Goal: Task Accomplishment & Management: Manage account settings

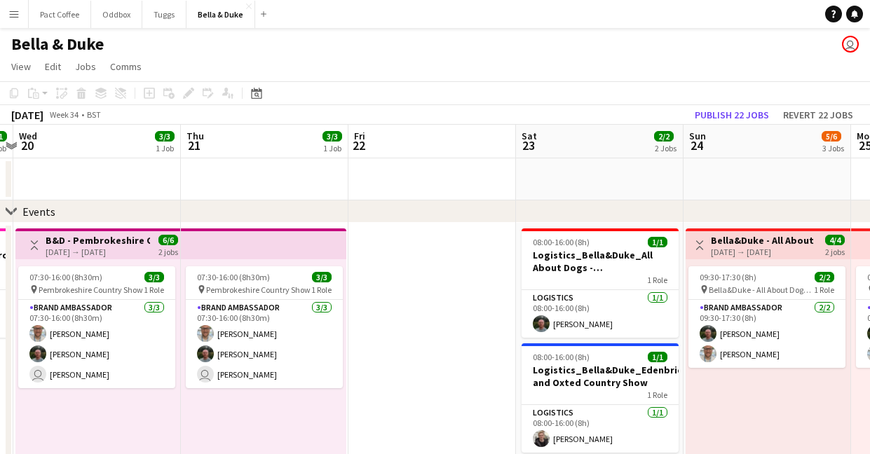
scroll to position [0, 407]
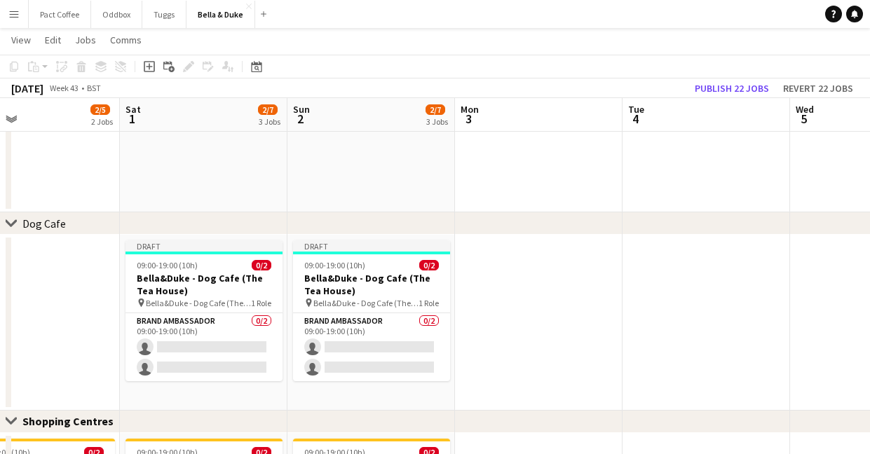
scroll to position [0, 432]
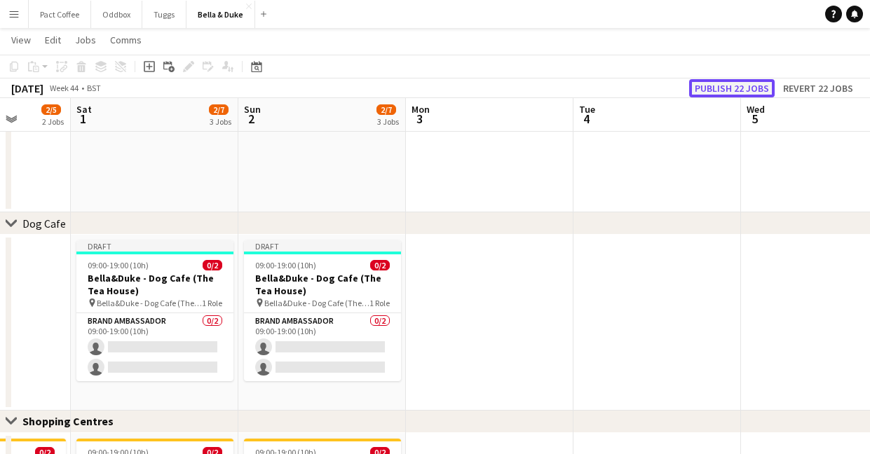
click at [770, 90] on button "Publish 22 jobs" at bounding box center [732, 88] width 86 height 18
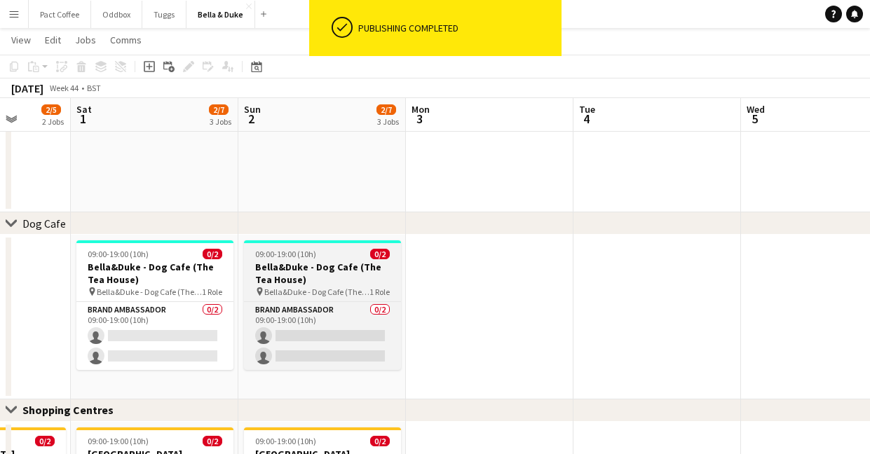
click at [338, 258] on div "09:00-19:00 (10h) 0/2" at bounding box center [322, 254] width 157 height 11
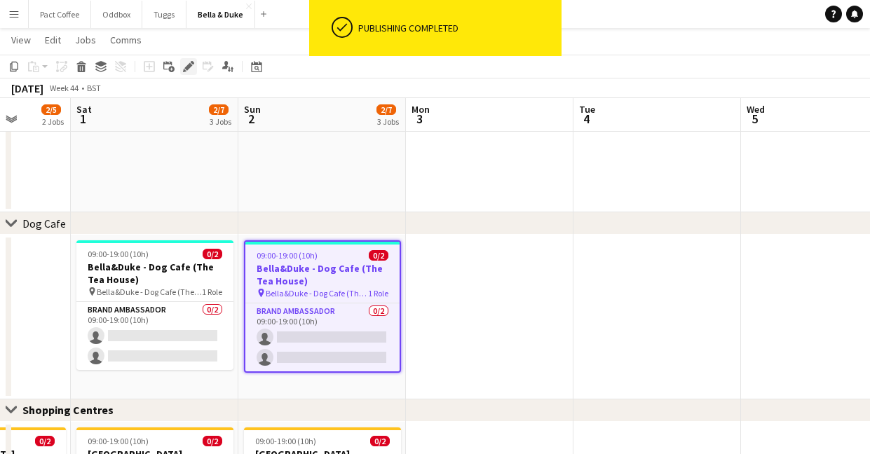
click at [189, 68] on icon at bounding box center [188, 67] width 8 height 8
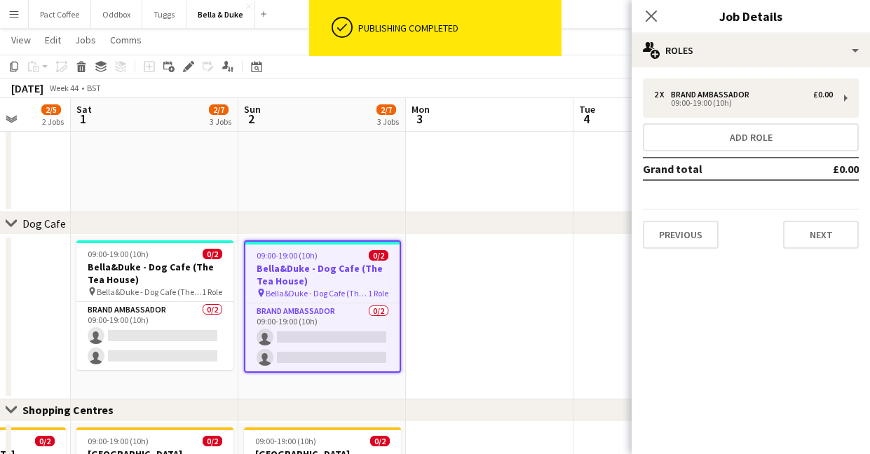
click at [747, 120] on div "2 x Brand Ambassador £0.00 09:00-19:00 (10h) Add role Grand total £0.00 Previou…" at bounding box center [751, 164] width 238 height 170
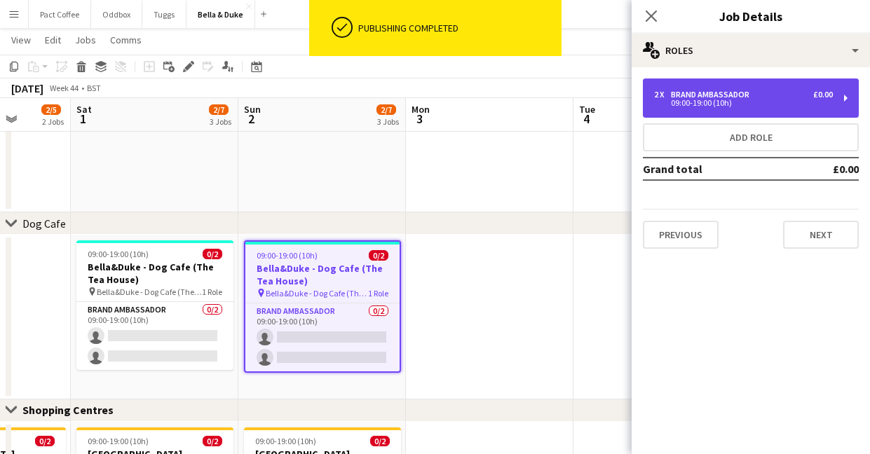
click at [742, 107] on div "2 x Brand Ambassador £0.00 09:00-19:00 (10h)" at bounding box center [751, 98] width 216 height 39
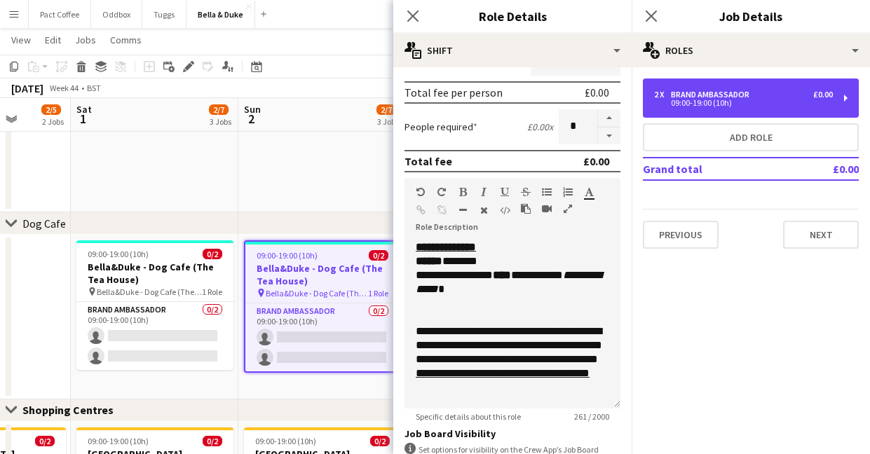
scroll to position [279, 0]
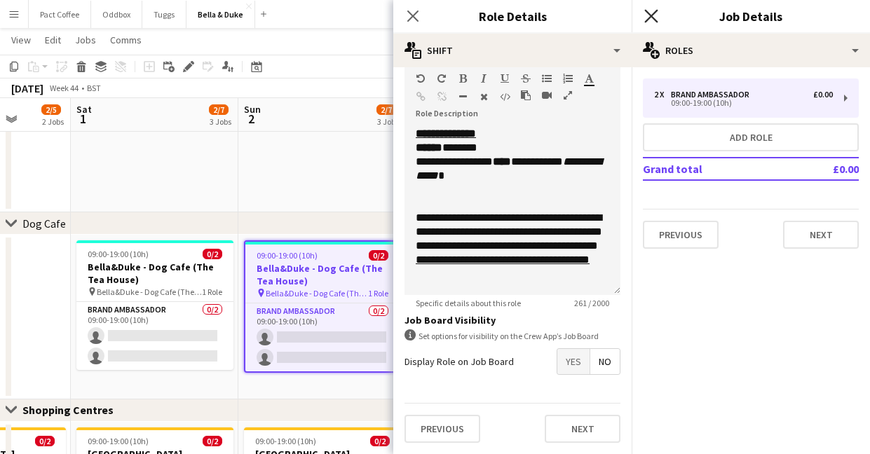
click at [649, 11] on icon "Close pop-in" at bounding box center [650, 15] width 13 height 13
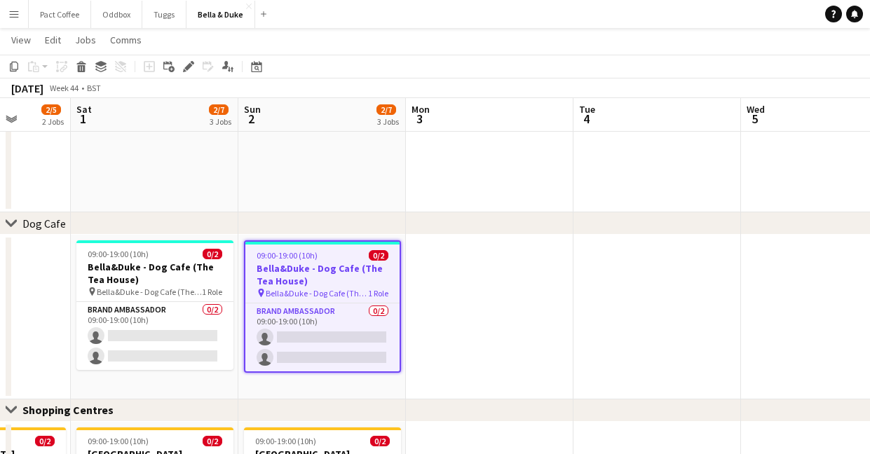
click at [468, 287] on app-date-cell at bounding box center [490, 317] width 168 height 165
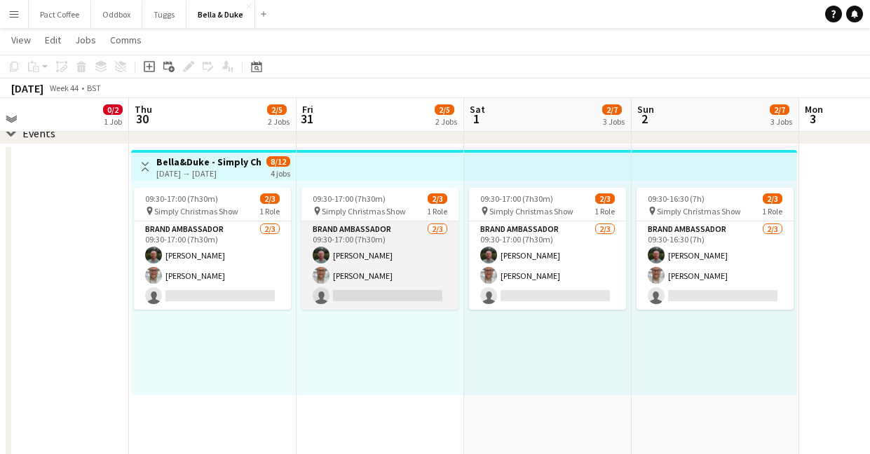
scroll to position [0, 547]
